Goal: Task Accomplishment & Management: Use online tool/utility

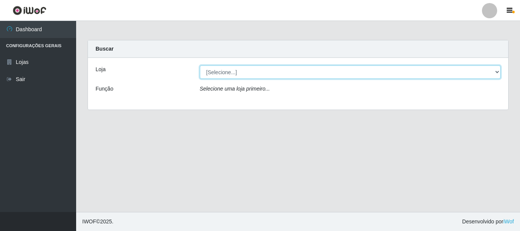
click at [294, 71] on select "[Selecione...] [GEOGRAPHIC_DATA] [GEOGRAPHIC_DATA]" at bounding box center [350, 72] width 301 height 13
select select "64"
click at [200, 66] on select "[Selecione...] [GEOGRAPHIC_DATA] [GEOGRAPHIC_DATA]" at bounding box center [350, 72] width 301 height 13
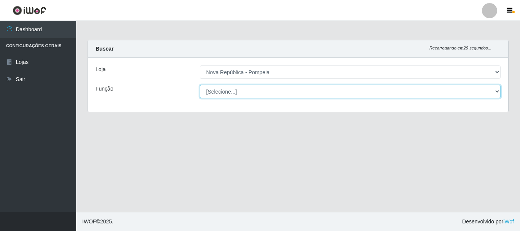
click at [293, 95] on select "[Selecione...] Balconista Operador de Caixa Recepcionista Repositor" at bounding box center [350, 91] width 301 height 13
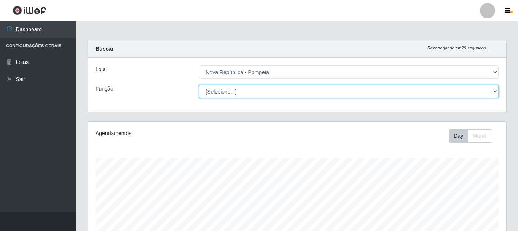
scroll to position [158, 419]
select select "22"
click at [199, 85] on select "[Selecione...] Balconista Operador de Caixa Recepcionista Repositor" at bounding box center [349, 91] width 300 height 13
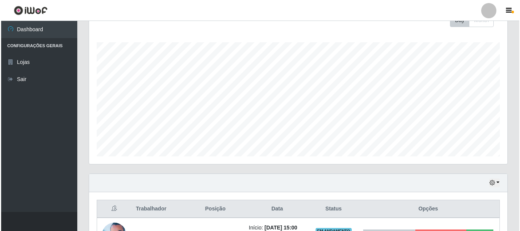
scroll to position [187, 0]
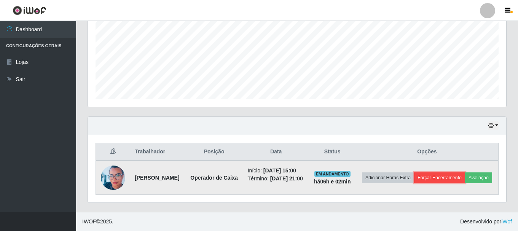
click at [466, 173] on button "Forçar Encerramento" at bounding box center [439, 178] width 51 height 11
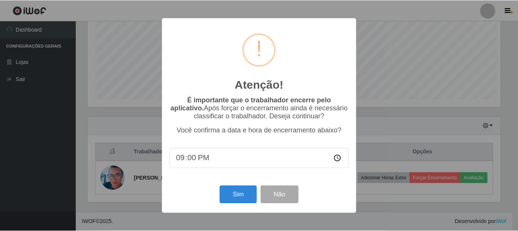
scroll to position [158, 415]
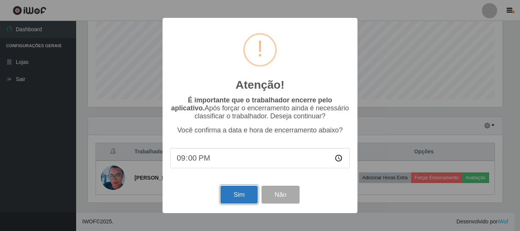
click at [240, 196] on button "Sim" at bounding box center [239, 195] width 37 height 18
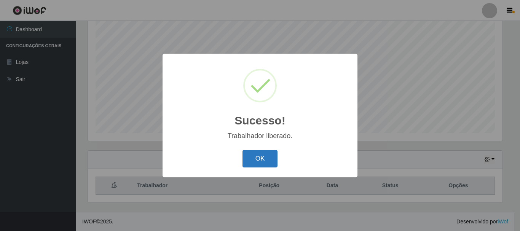
click at [258, 154] on button "OK" at bounding box center [260, 159] width 35 height 18
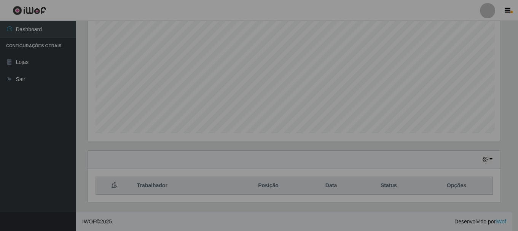
scroll to position [158, 419]
